Goal: Task Accomplishment & Management: Manage account settings

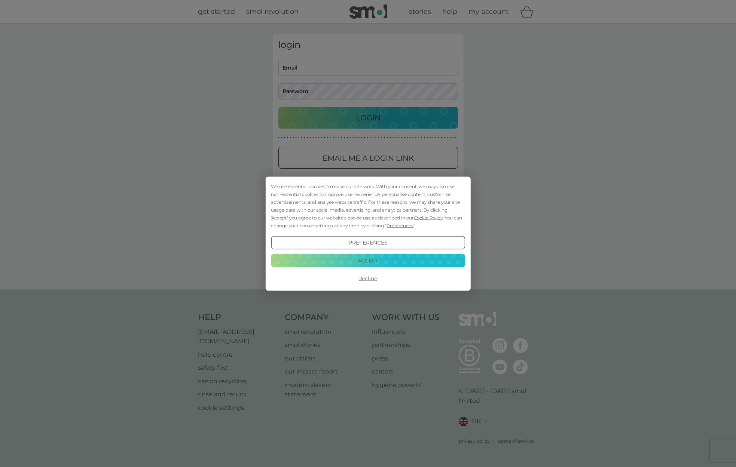
type input "[EMAIL_ADDRESS][DOMAIN_NAME]"
click at [367, 275] on button "Decline" at bounding box center [368, 278] width 194 height 13
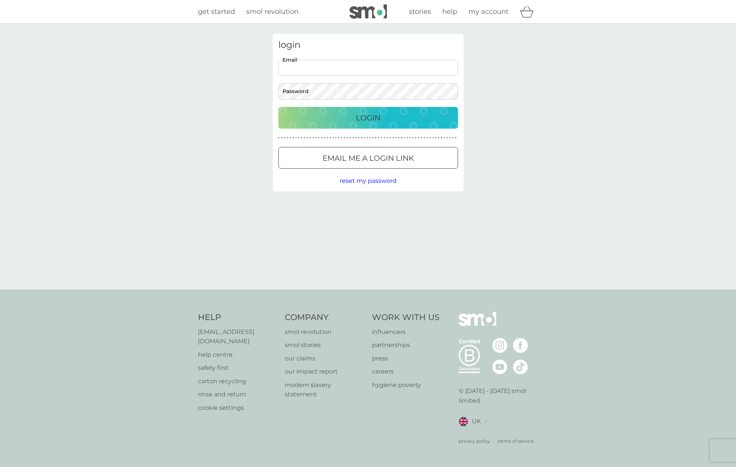
click at [363, 70] on input "Email" at bounding box center [368, 68] width 180 height 16
type input "[EMAIL_ADDRESS][DOMAIN_NAME]"
click at [363, 119] on p "Login" at bounding box center [368, 118] width 25 height 12
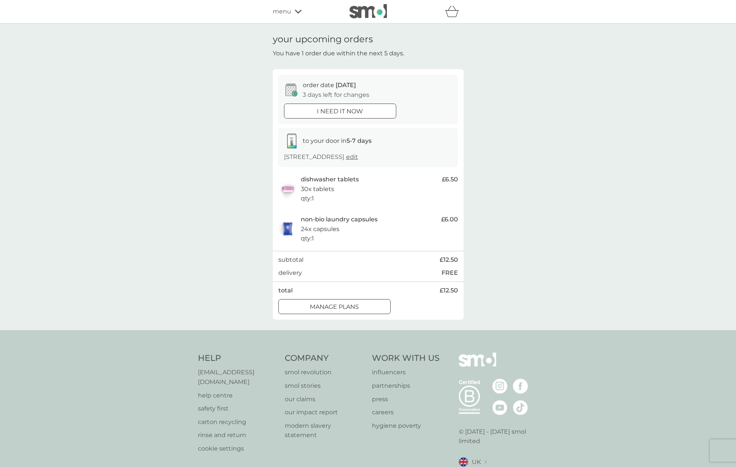
click at [341, 308] on div at bounding box center [334, 307] width 27 height 8
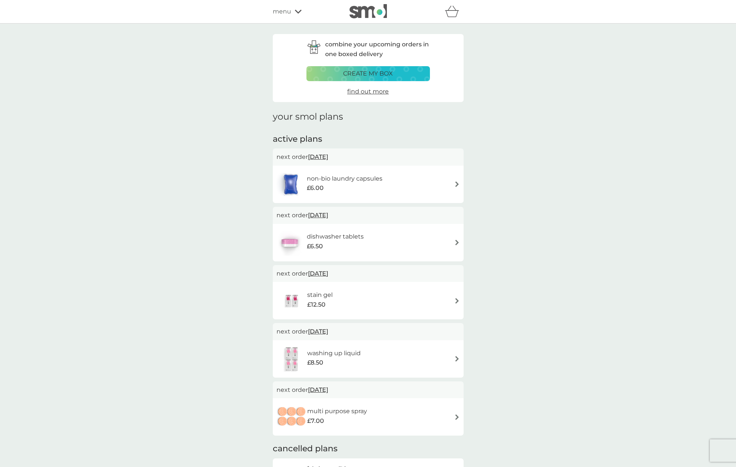
click at [455, 241] on img at bounding box center [457, 243] width 6 height 6
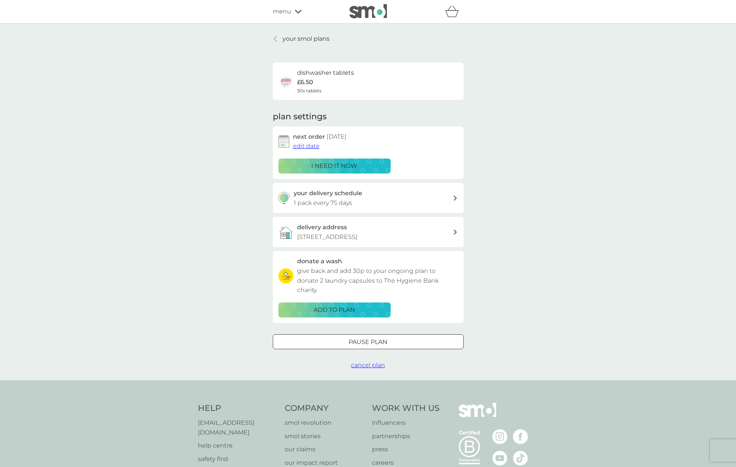
click at [308, 146] on span "edit date" at bounding box center [306, 146] width 27 height 7
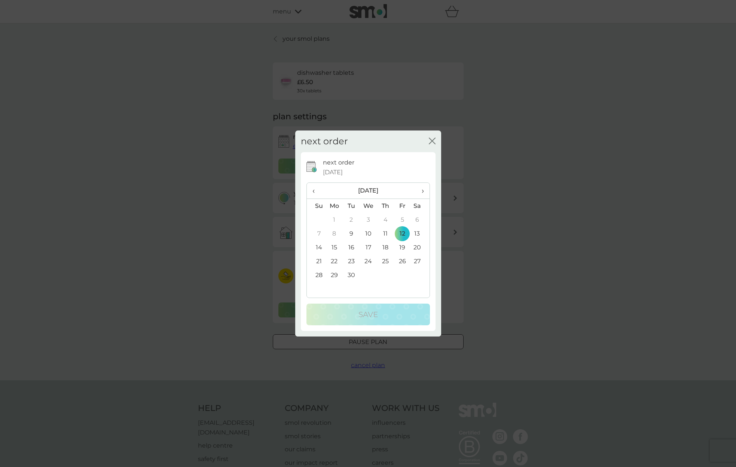
click at [422, 191] on span "›" at bounding box center [419, 191] width 7 height 16
click at [369, 219] on td "3" at bounding box center [368, 220] width 17 height 14
click at [368, 314] on p "Save" at bounding box center [367, 315] width 19 height 12
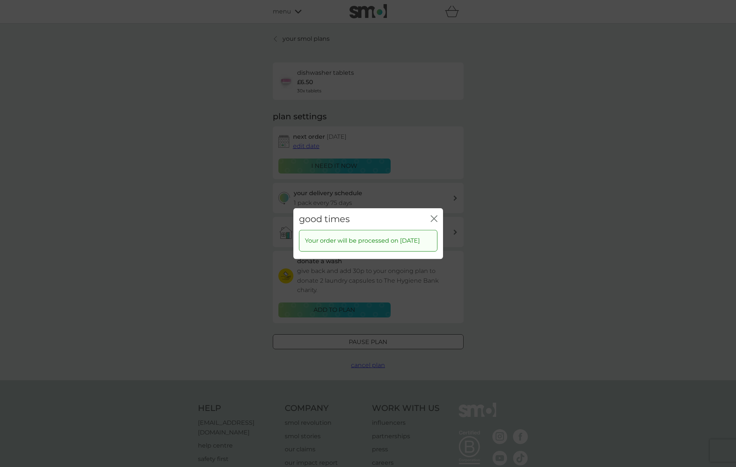
click at [433, 216] on icon "close" at bounding box center [432, 219] width 3 height 6
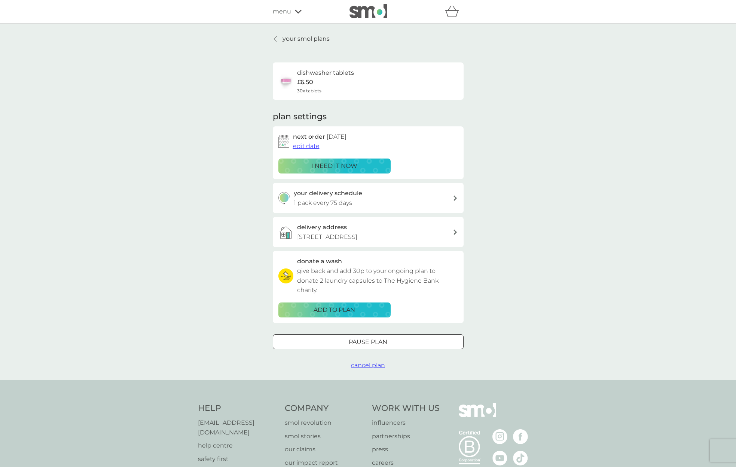
click at [299, 39] on p "your smol plans" at bounding box center [306, 39] width 47 height 10
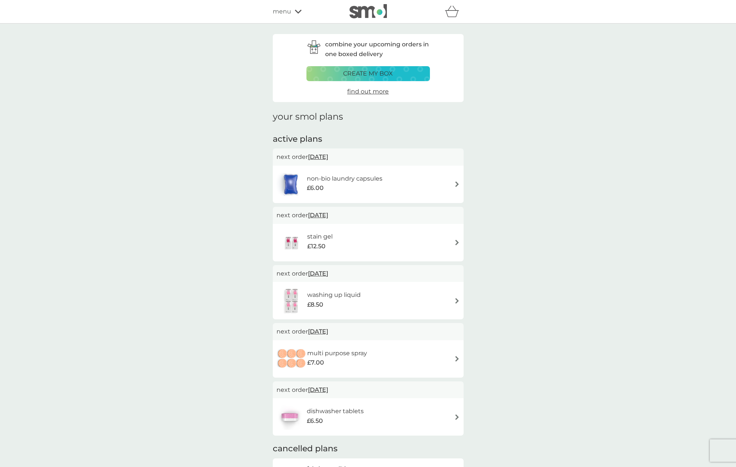
click at [356, 178] on h6 "non-bio laundry capsules" at bounding box center [345, 179] width 76 height 10
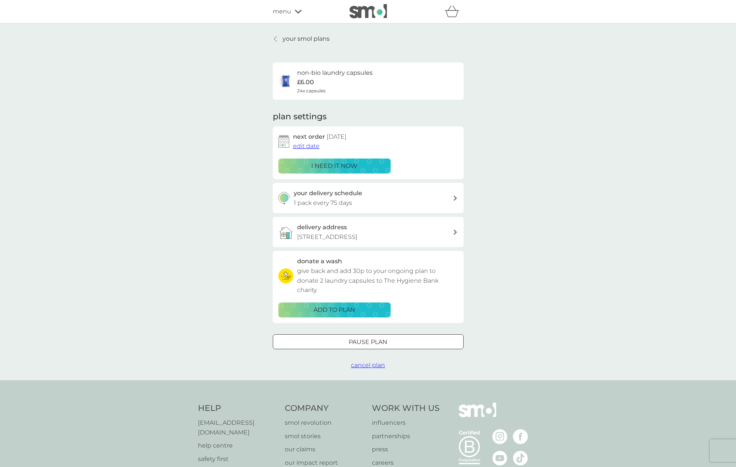
click at [305, 145] on span "edit date" at bounding box center [306, 146] width 27 height 7
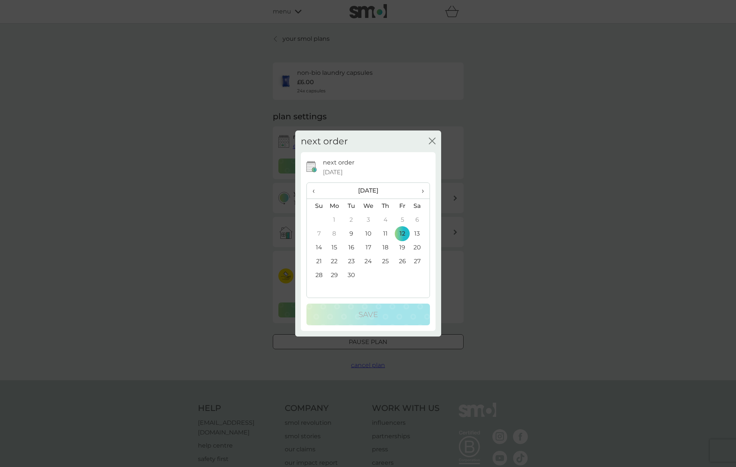
click at [421, 193] on span "›" at bounding box center [419, 191] width 7 height 16
click at [335, 275] on td "27" at bounding box center [334, 275] width 17 height 14
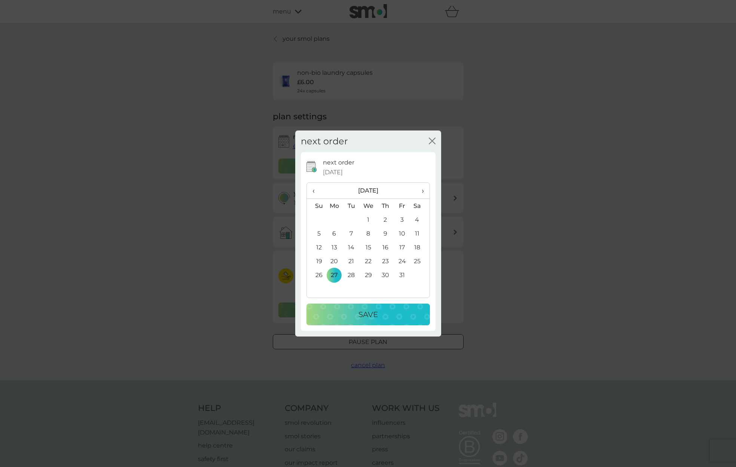
click at [366, 315] on p "Save" at bounding box center [367, 315] width 19 height 12
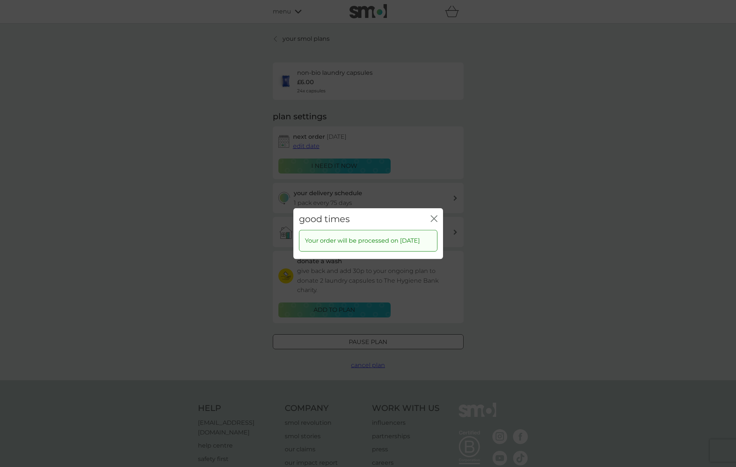
click at [435, 216] on icon "close" at bounding box center [435, 219] width 3 height 6
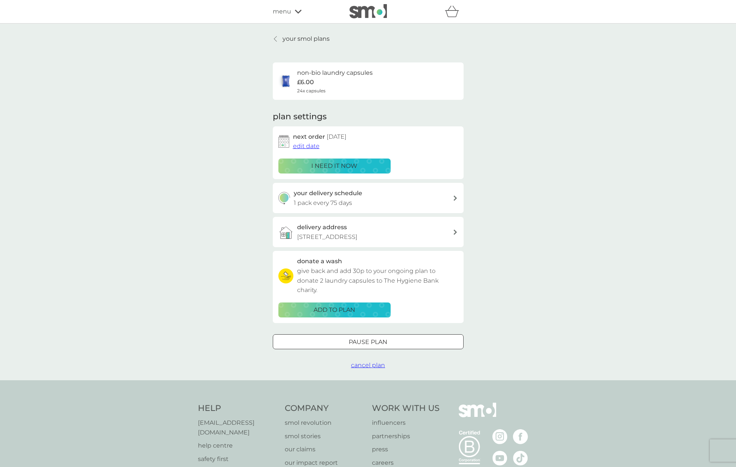
click at [299, 39] on p "your smol plans" at bounding box center [306, 39] width 47 height 10
